Goal: Transaction & Acquisition: Purchase product/service

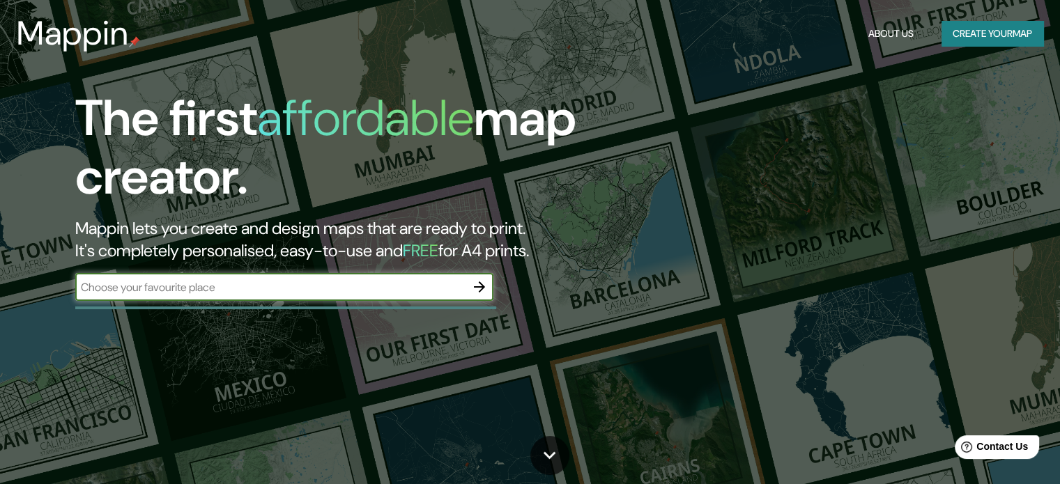
click at [968, 33] on button "Create your map" at bounding box center [992, 34] width 102 height 26
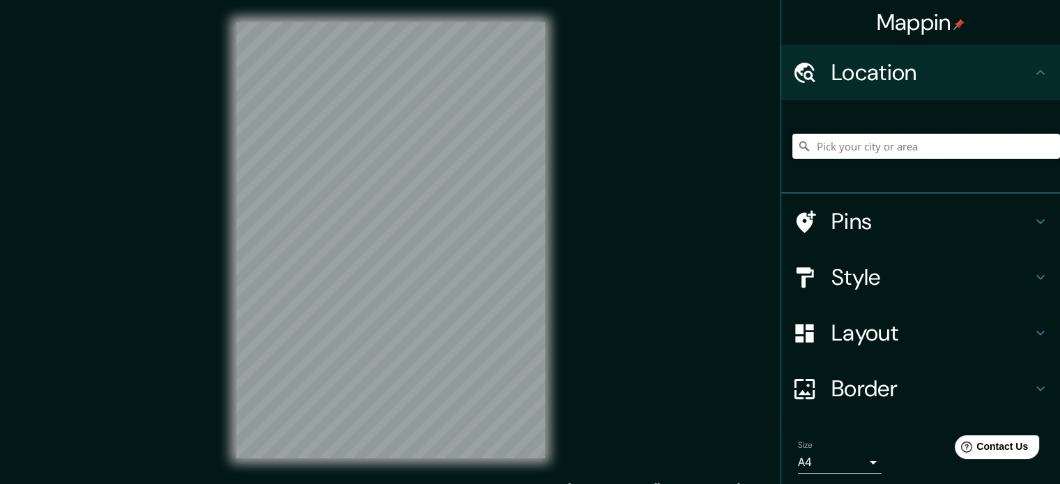
click at [908, 137] on input "Pick your city or area" at bounding box center [925, 146] width 267 height 25
type input "u"
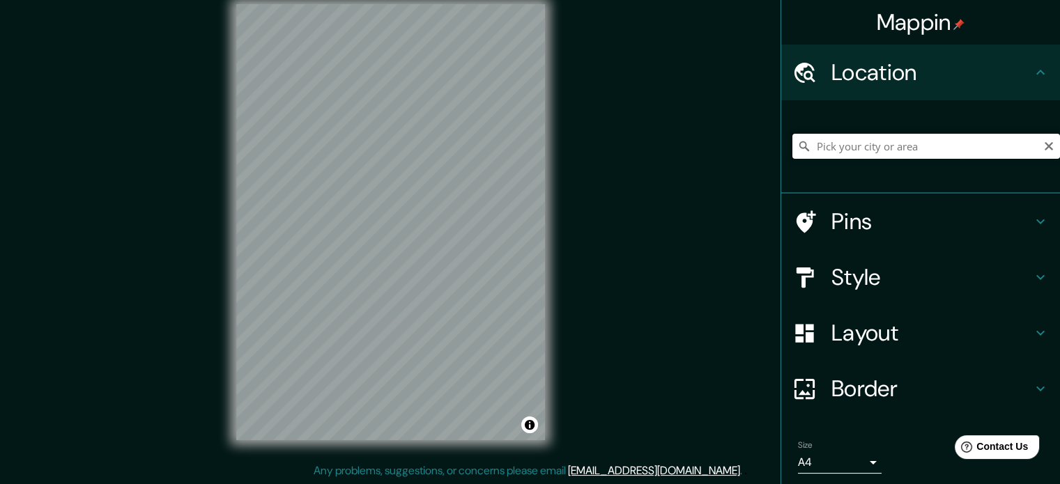
scroll to position [47, 0]
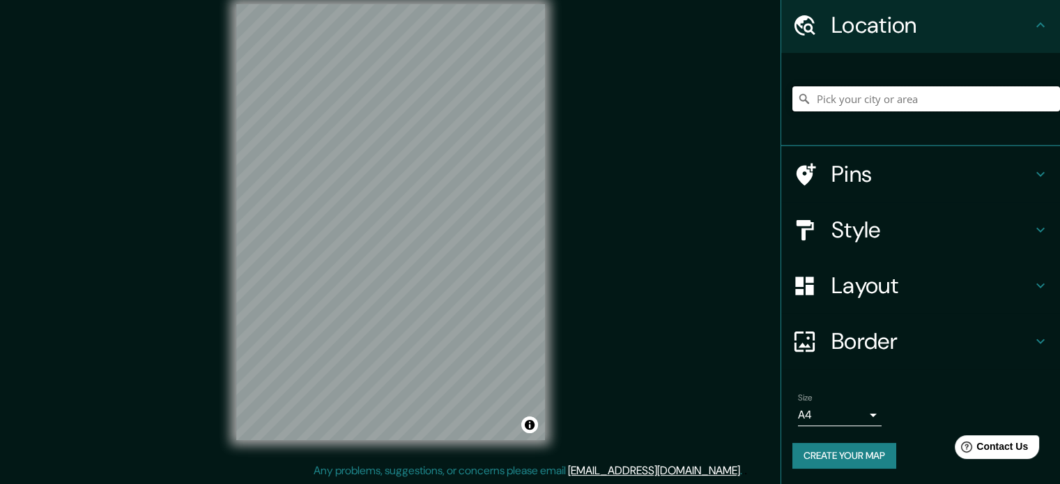
paste input "32°27'26.43"N"
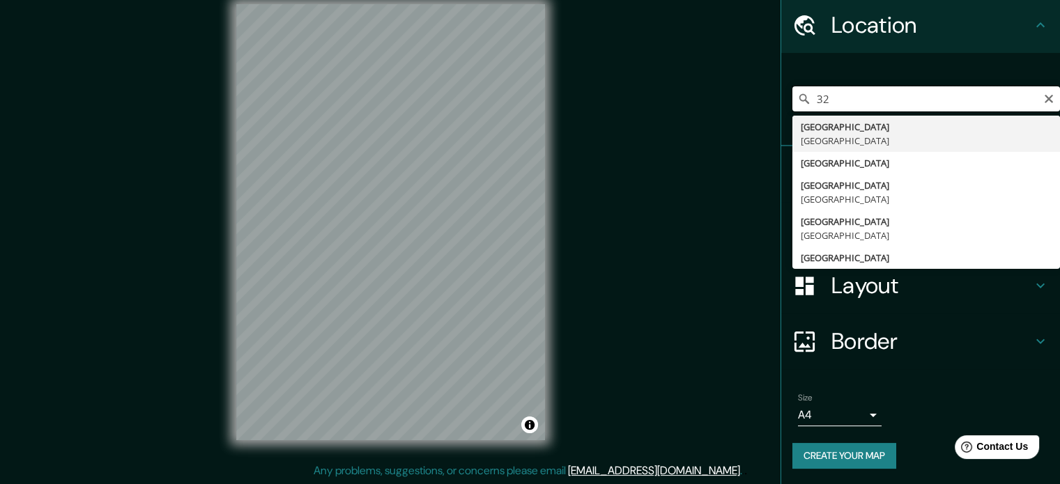
type input "3"
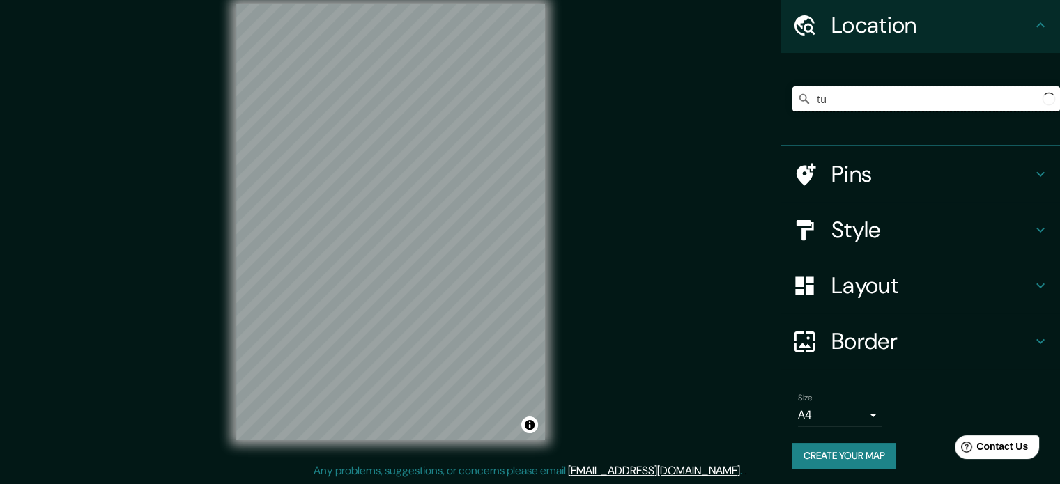
type input "t"
type input "v"
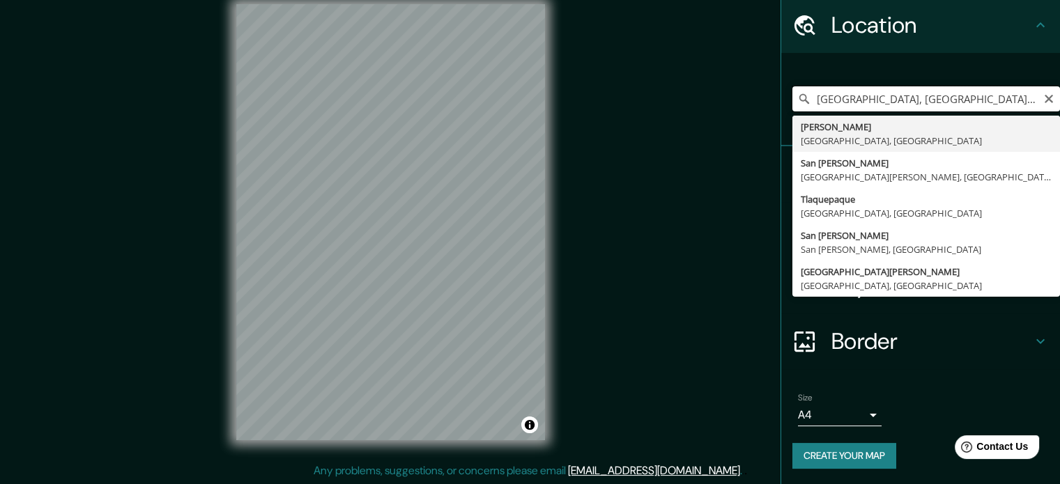
click at [1030, 100] on input "[GEOGRAPHIC_DATA], [GEOGRAPHIC_DATA], [GEOGRAPHIC_DATA]" at bounding box center [925, 98] width 267 height 25
type input "[GEOGRAPHIC_DATA], [GEOGRAPHIC_DATA], [GEOGRAPHIC_DATA]"
click at [1043, 100] on icon "Clear" at bounding box center [1048, 98] width 11 height 11
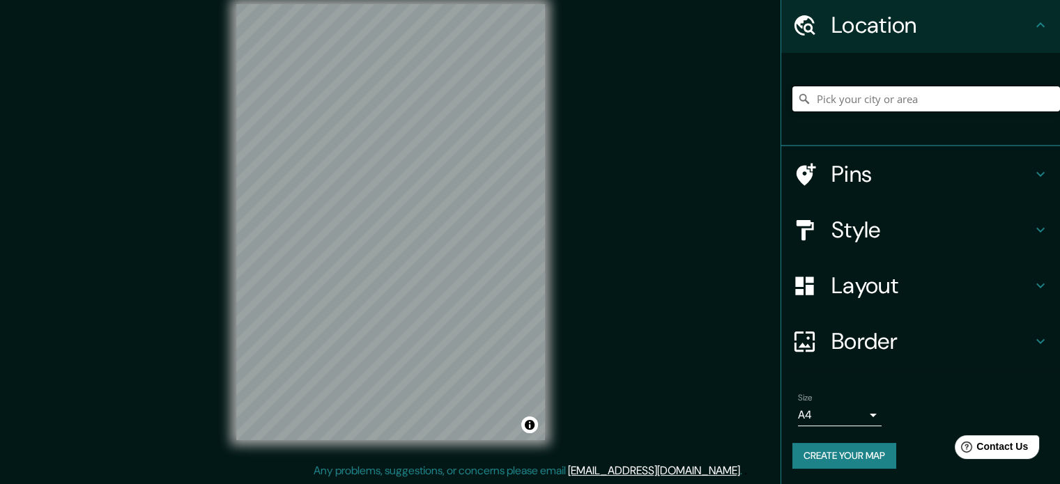
click at [966, 102] on input "Pick your city or area" at bounding box center [925, 98] width 267 height 25
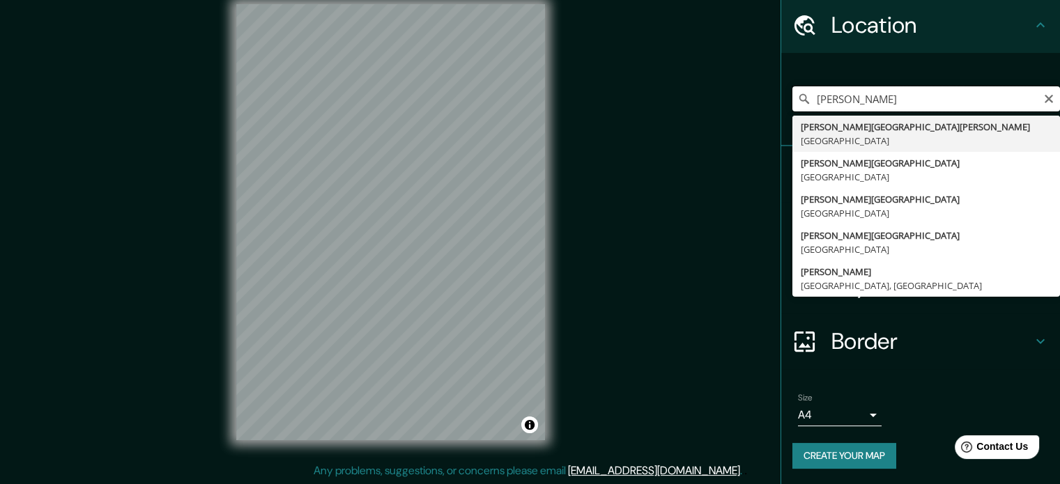
type input "[PERSON_NAME]"
